Goal: Navigation & Orientation: Find specific page/section

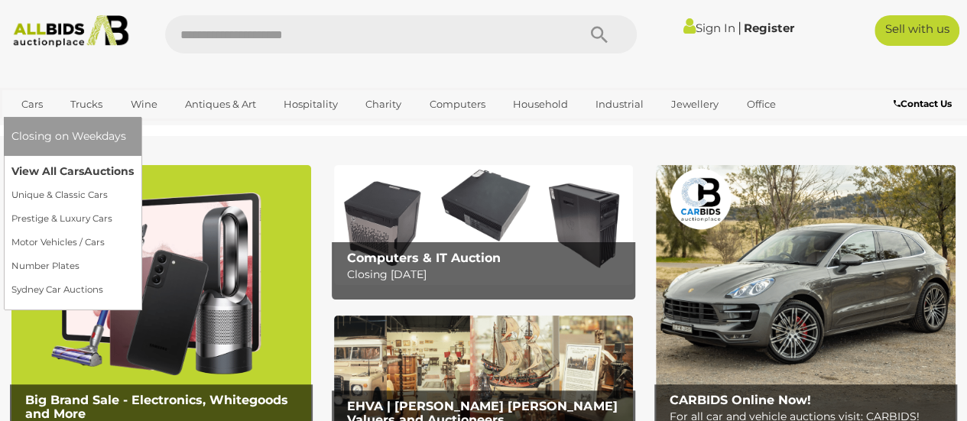
click at [50, 175] on link "View All Cars Auctions" at bounding box center [72, 172] width 122 height 24
click at [28, 96] on link "Cars" at bounding box center [31, 104] width 41 height 25
click at [45, 166] on link "View All Cars Auctions" at bounding box center [72, 172] width 122 height 24
